Goal: Transaction & Acquisition: Purchase product/service

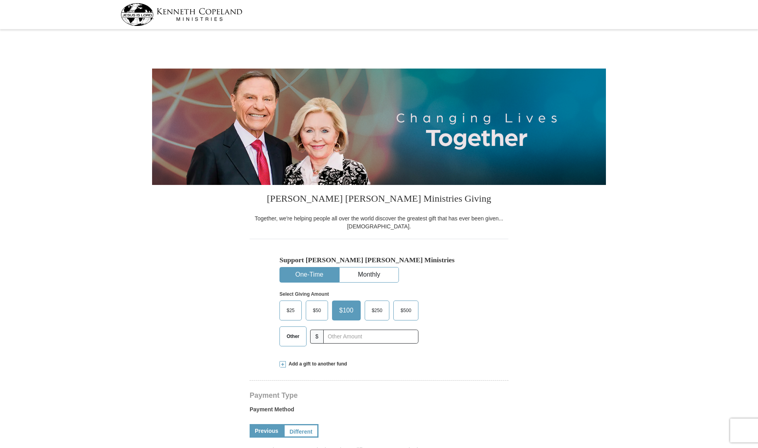
select select "AL"
click at [322, 314] on span "$50" at bounding box center [317, 310] width 16 height 12
click at [0, 0] on input "$50" at bounding box center [0, 0] width 0 height 0
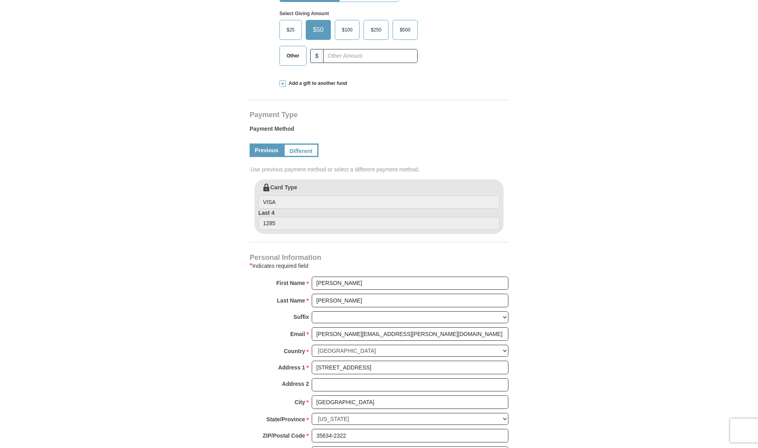
scroll to position [278, 0]
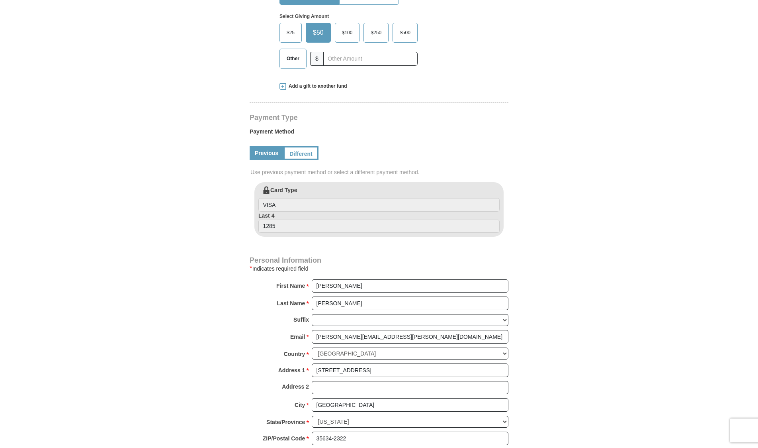
click at [302, 157] on link "Different" at bounding box center [301, 153] width 35 height 14
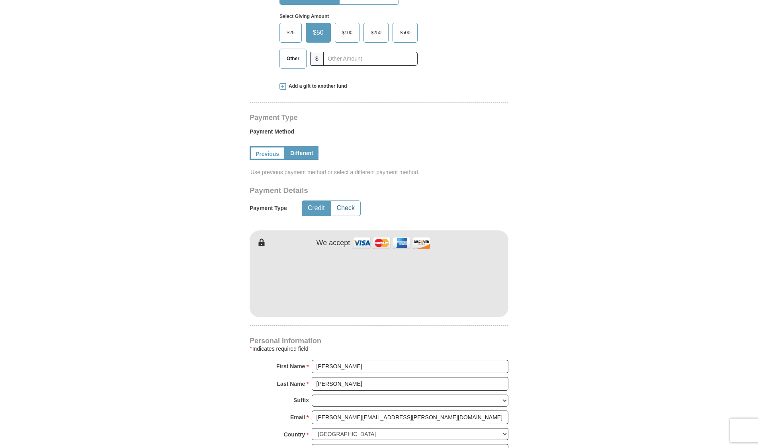
click at [338, 215] on button "Check" at bounding box center [345, 208] width 29 height 15
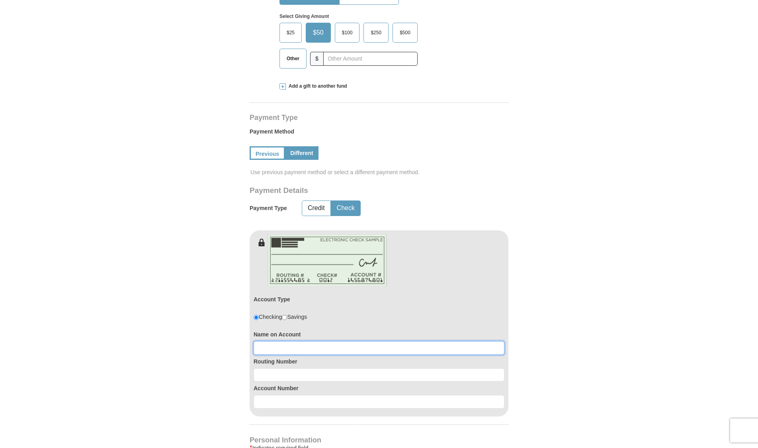
click at [323, 344] on input at bounding box center [379, 348] width 251 height 14
type input "P"
type input "Higginbotham Software and Consulting"
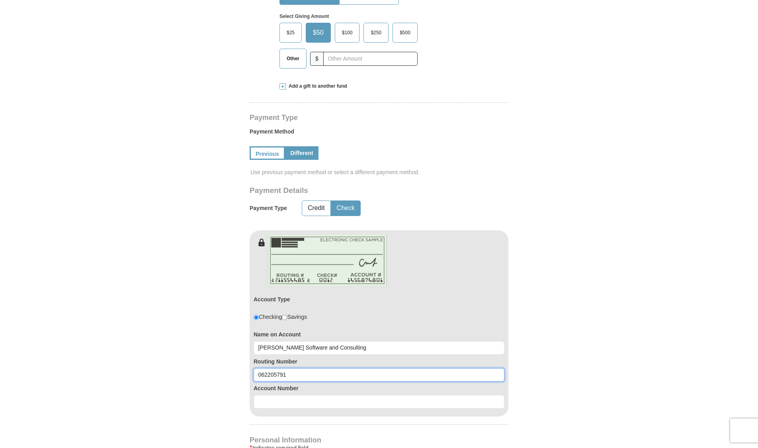
type input "062205791"
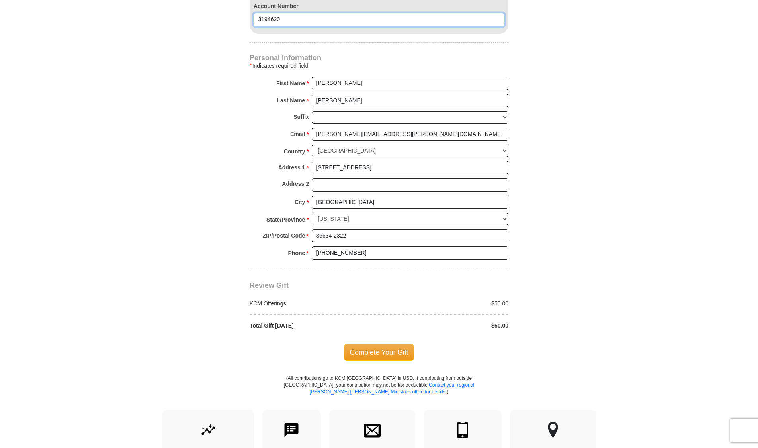
scroll to position [664, 0]
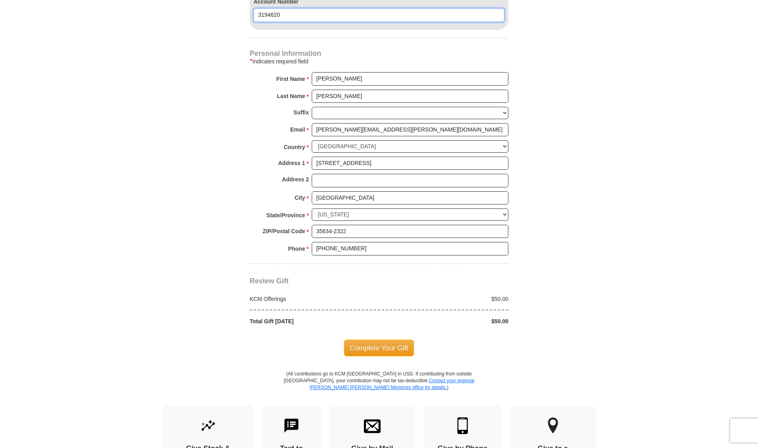
type input "3194620"
click at [378, 346] on span "Complete Your Gift" at bounding box center [379, 347] width 71 height 17
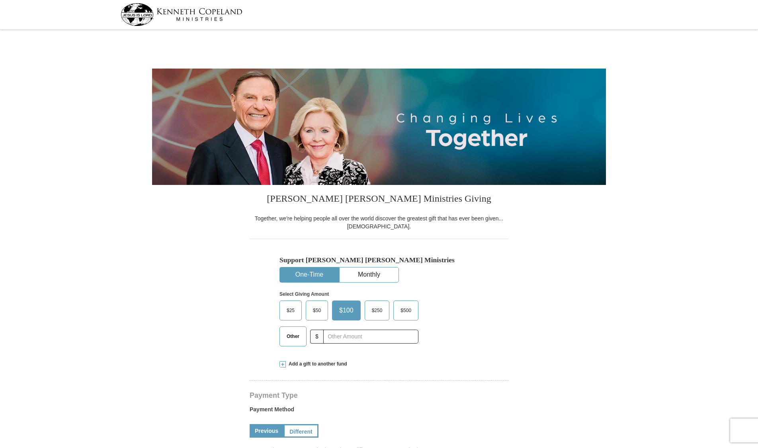
select select "AL"
click at [333, 334] on input "text" at bounding box center [371, 336] width 88 height 14
type input "200"
drag, startPoint x: 758, startPoint y: 85, endPoint x: 759, endPoint y: 168, distance: 82.5
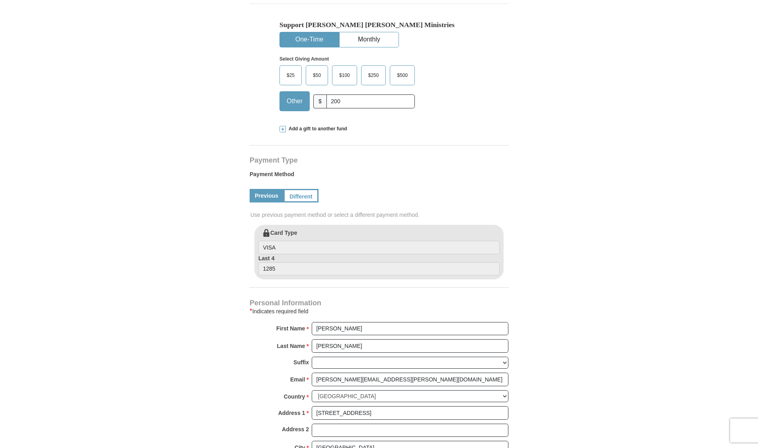
scroll to position [239, 0]
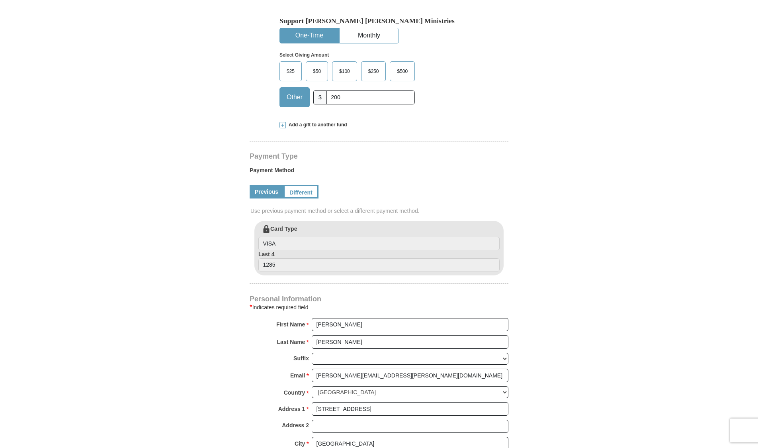
click at [306, 188] on link "Different" at bounding box center [301, 192] width 35 height 14
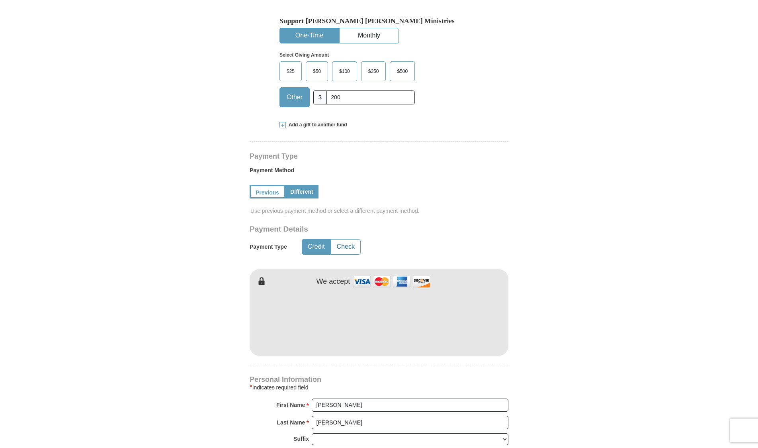
click at [350, 245] on button "Check" at bounding box center [345, 246] width 29 height 15
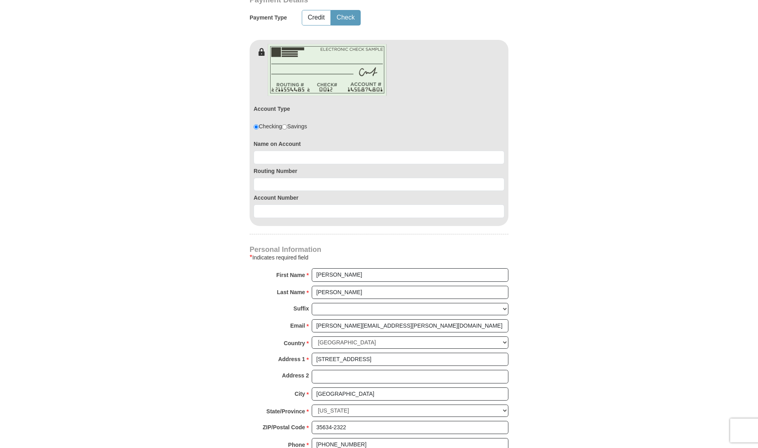
scroll to position [471, 0]
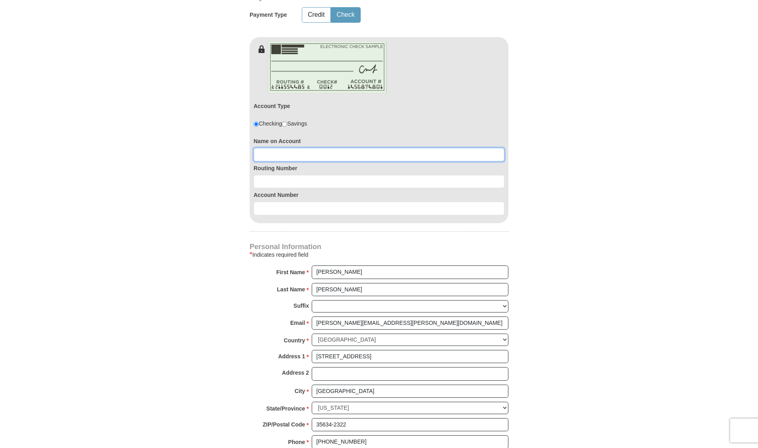
click at [365, 157] on input at bounding box center [379, 155] width 251 height 14
type input "Paul L and Kari N Higginbotham"
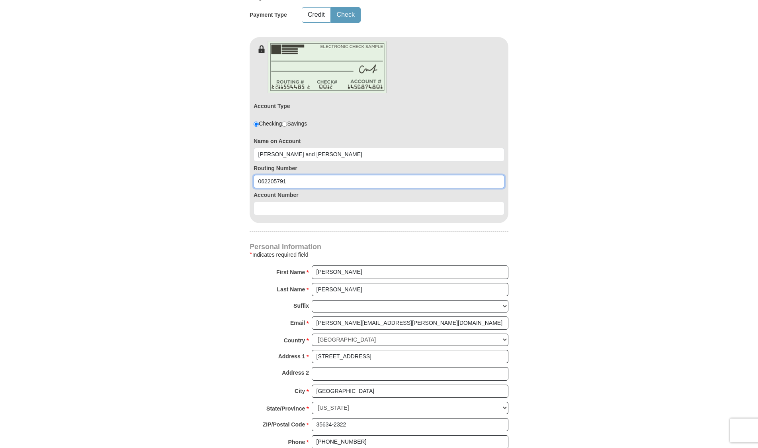
type input "062205791"
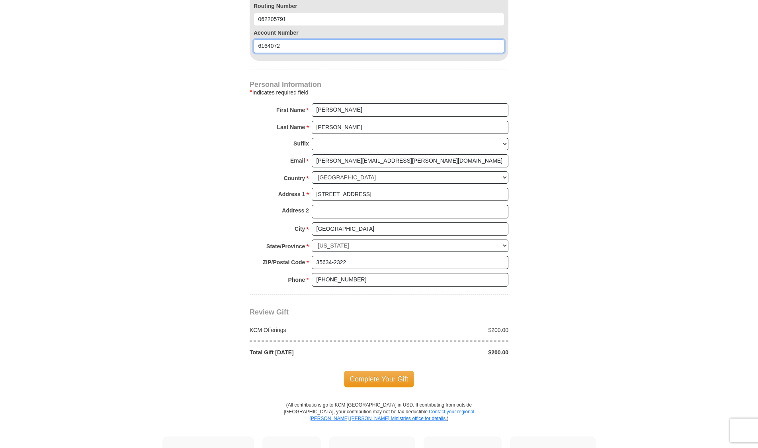
scroll to position [634, 0]
type input "6164072"
click at [378, 372] on span "Complete Your Gift" at bounding box center [379, 377] width 71 height 17
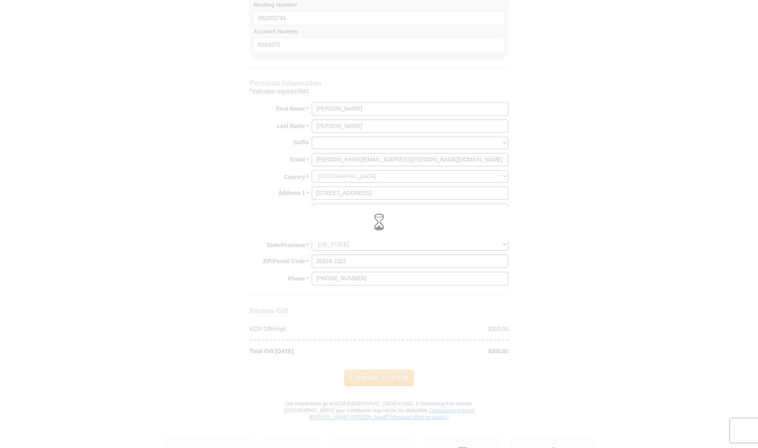
scroll to position [641, 0]
